Goal: Complete application form: Complete application form

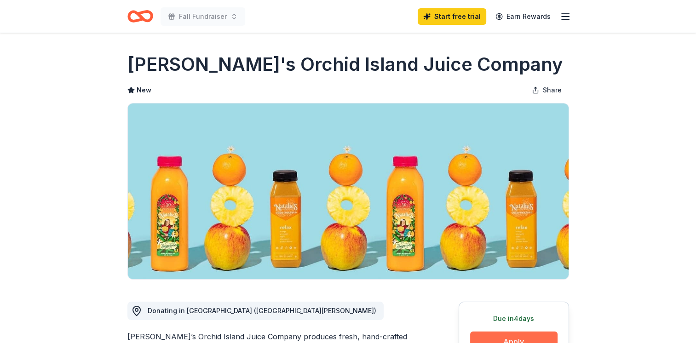
click at [532, 334] on button "Apply" at bounding box center [513, 342] width 87 height 20
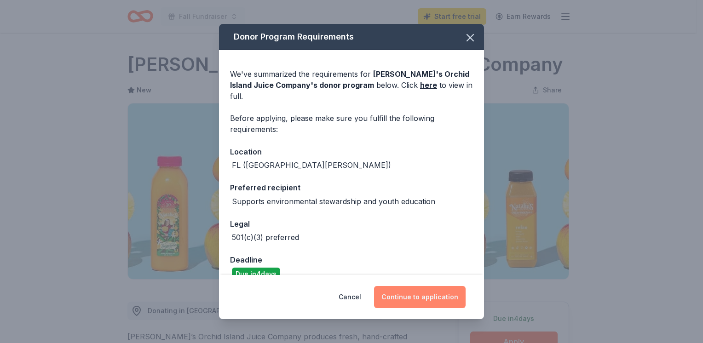
click at [430, 299] on button "Continue to application" at bounding box center [420, 297] width 92 height 22
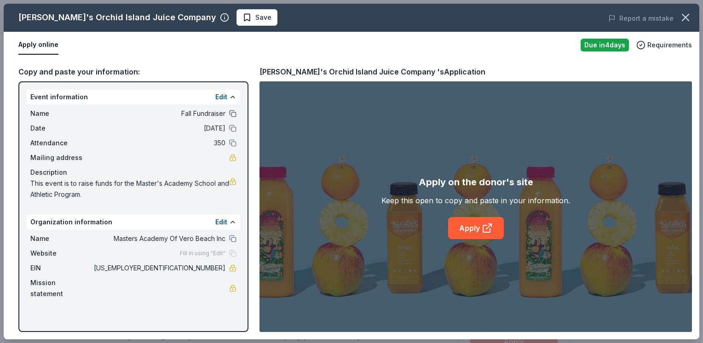
click at [233, 113] on button at bounding box center [232, 113] width 7 height 7
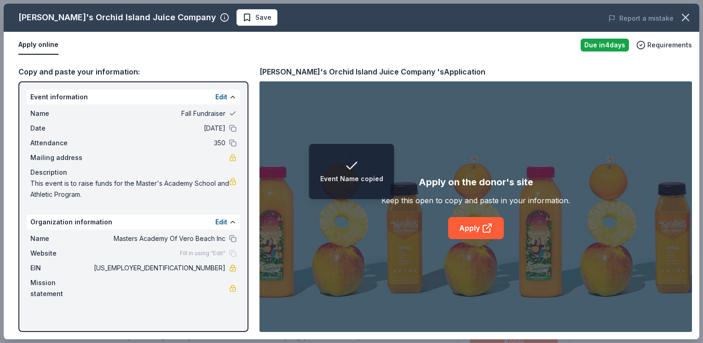
click at [233, 113] on button at bounding box center [232, 113] width 7 height 7
click at [222, 95] on button "Edit" at bounding box center [221, 97] width 12 height 11
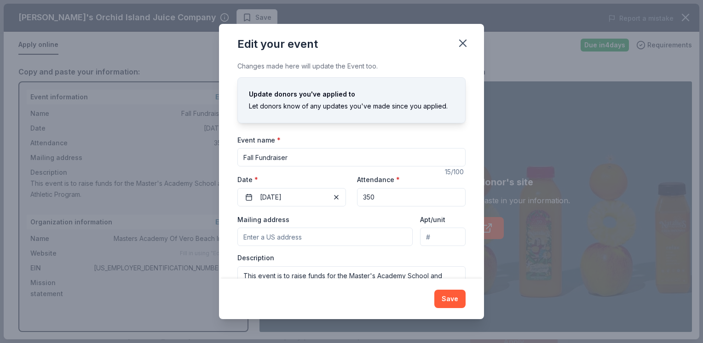
drag, startPoint x: 299, startPoint y: 161, endPoint x: 235, endPoint y: 167, distance: 63.8
click at [235, 167] on div "Changes made here will update the Event too. Update donors you've applied to Le…" at bounding box center [351, 170] width 265 height 218
type input "Donuts with Dad"
click at [331, 197] on span "button" at bounding box center [336, 197] width 11 height 11
click at [249, 197] on button "Pick a date" at bounding box center [291, 197] width 109 height 18
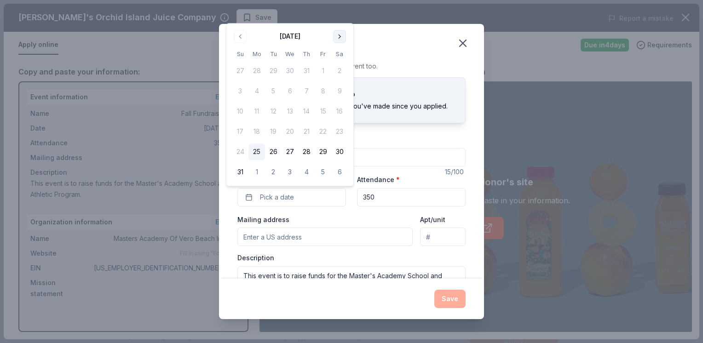
click at [340, 35] on button "Go to next month" at bounding box center [339, 36] width 13 height 13
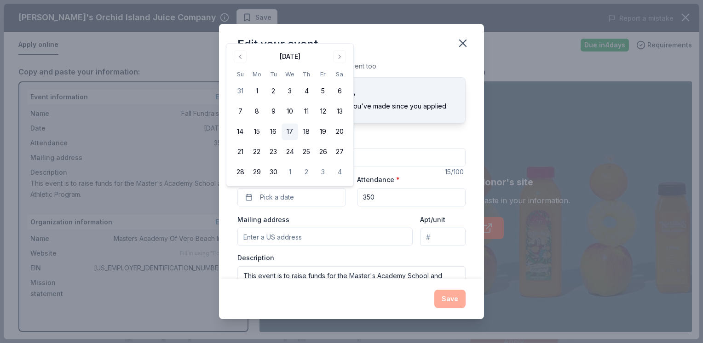
click at [291, 135] on button "17" at bounding box center [289, 132] width 17 height 17
click at [293, 151] on button "24" at bounding box center [289, 152] width 17 height 17
click at [397, 196] on input "350" at bounding box center [411, 197] width 109 height 18
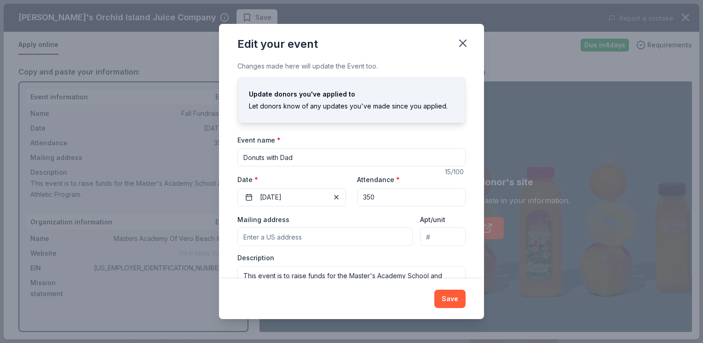
click at [346, 236] on input "Mailing address" at bounding box center [324, 237] width 175 height 18
type input "[STREET_ADDRESS]"
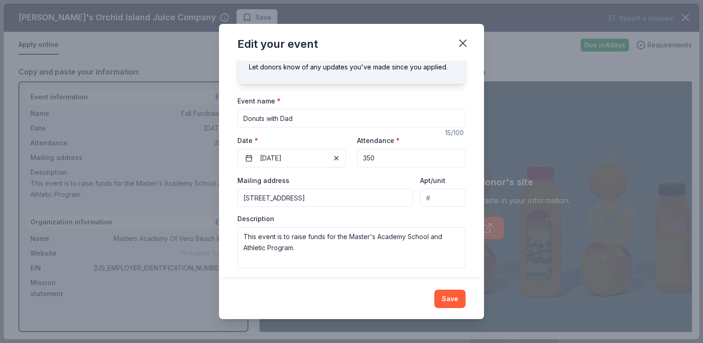
scroll to position [43, 0]
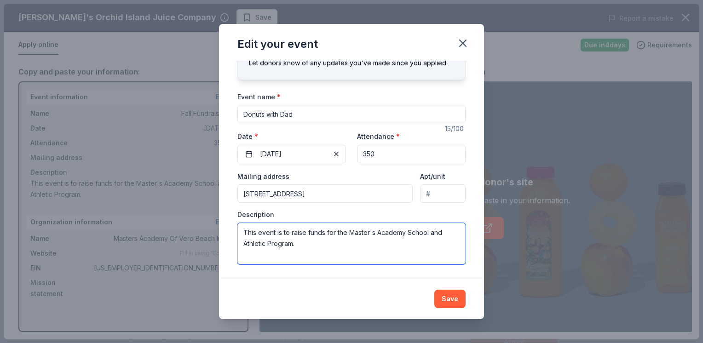
click at [377, 247] on textarea "This event is to raise funds for the Master's Academy School and Athletic Progr…" at bounding box center [351, 243] width 228 height 41
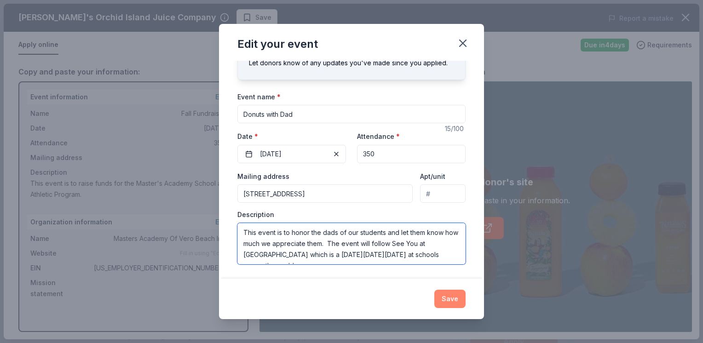
type textarea "This event is to honor the dads of our students and let them know how much we a…"
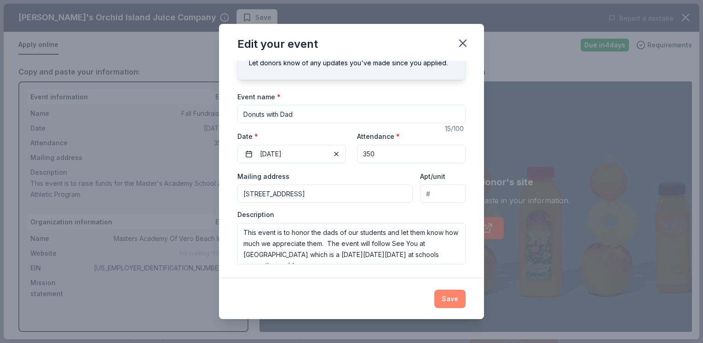
click at [453, 301] on button "Save" at bounding box center [449, 299] width 31 height 18
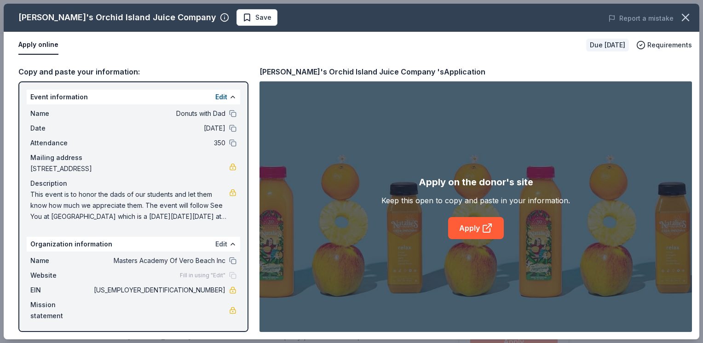
click at [219, 241] on button "Edit" at bounding box center [221, 244] width 12 height 11
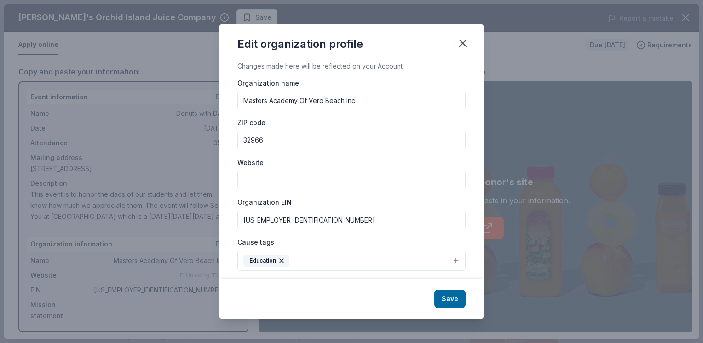
click at [278, 183] on input "Website" at bounding box center [351, 180] width 228 height 18
type input "[DOMAIN_NAME]"
click at [453, 299] on button "Save" at bounding box center [449, 299] width 31 height 18
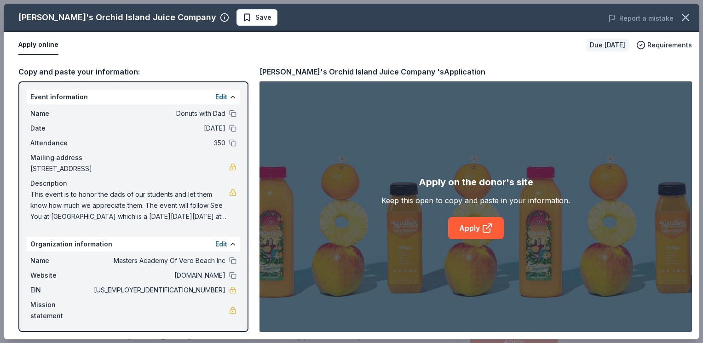
drag, startPoint x: 700, startPoint y: 72, endPoint x: 704, endPoint y: 86, distance: 14.4
click at [695, 86] on html "Donuts with Dad Start free trial Earn Rewards Due [DATE] Share [PERSON_NAME]'s …" at bounding box center [351, 171] width 703 height 343
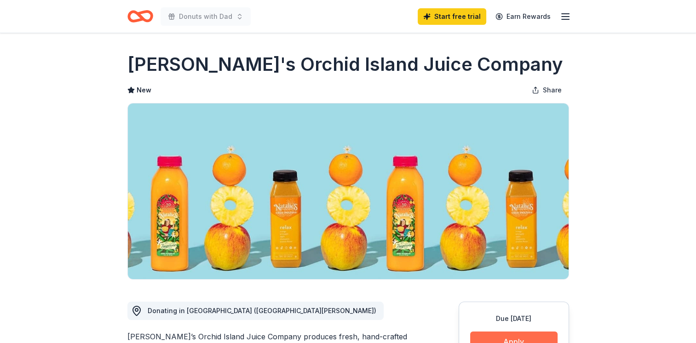
click at [527, 335] on button "Apply" at bounding box center [513, 342] width 87 height 20
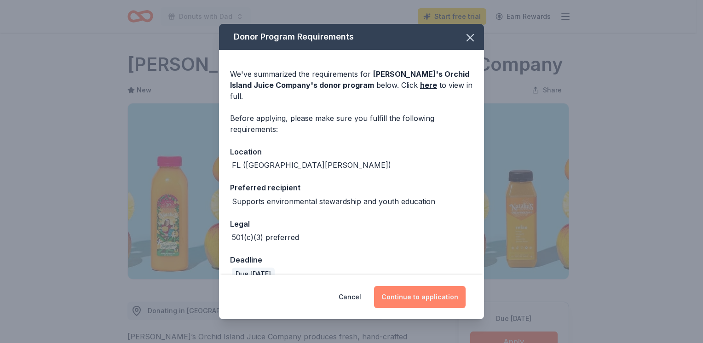
click at [451, 299] on button "Continue to application" at bounding box center [420, 297] width 92 height 22
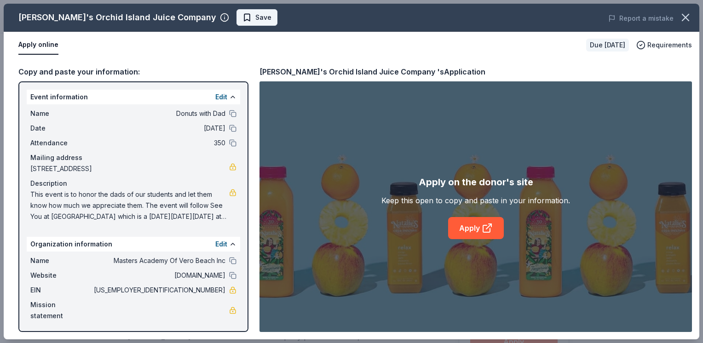
click at [255, 13] on span "Save" at bounding box center [263, 17] width 16 height 11
click at [44, 42] on button "Apply online" at bounding box center [38, 44] width 40 height 19
click at [469, 226] on link "Apply" at bounding box center [476, 228] width 56 height 22
